Goal: Task Accomplishment & Management: Use online tool/utility

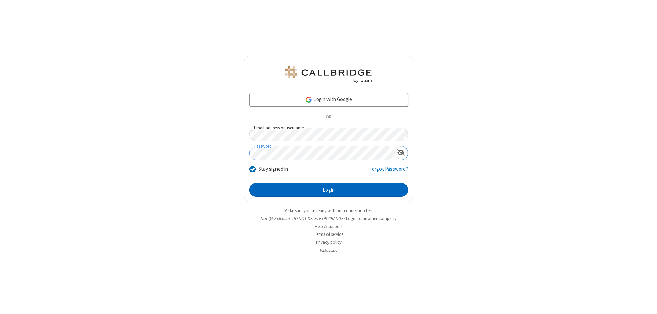
click at [329, 190] on button "Login" at bounding box center [329, 190] width 159 height 14
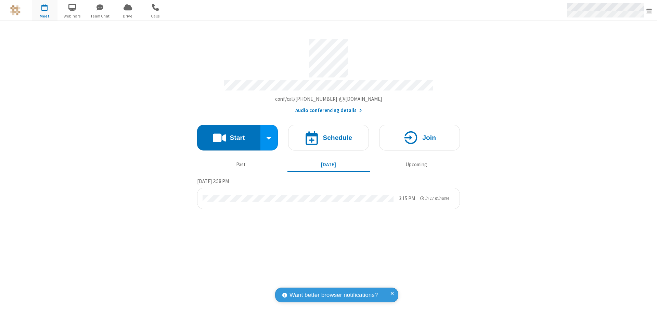
click at [650, 11] on span "Open menu" at bounding box center [649, 11] width 5 height 7
click at [128, 16] on span "Drive" at bounding box center [128, 16] width 26 height 6
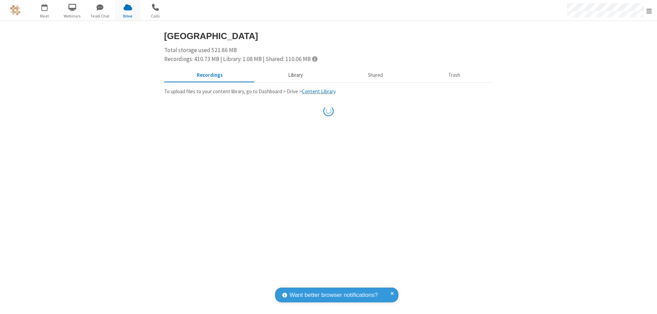
click at [294, 75] on button "Library" at bounding box center [295, 75] width 80 height 13
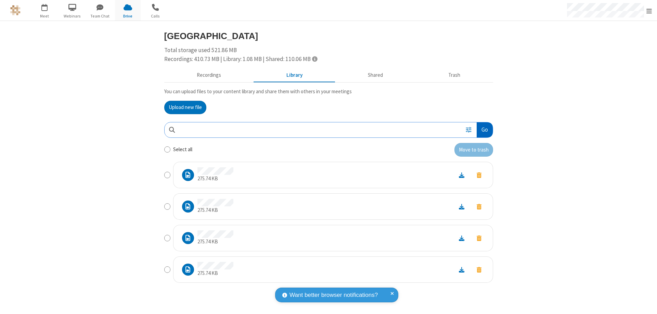
click at [485, 129] on button "Go" at bounding box center [485, 129] width 16 height 15
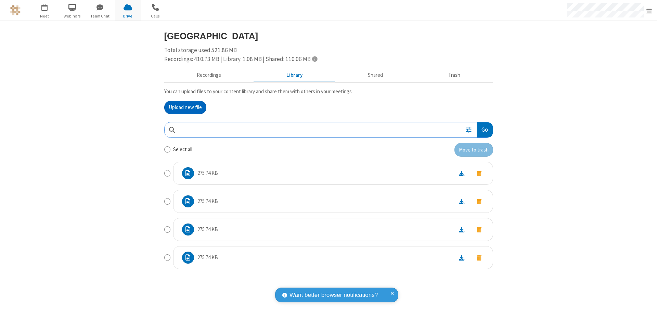
click at [185, 107] on button "Upload new file" at bounding box center [185, 108] width 42 height 14
